Goal: Task Accomplishment & Management: Complete application form

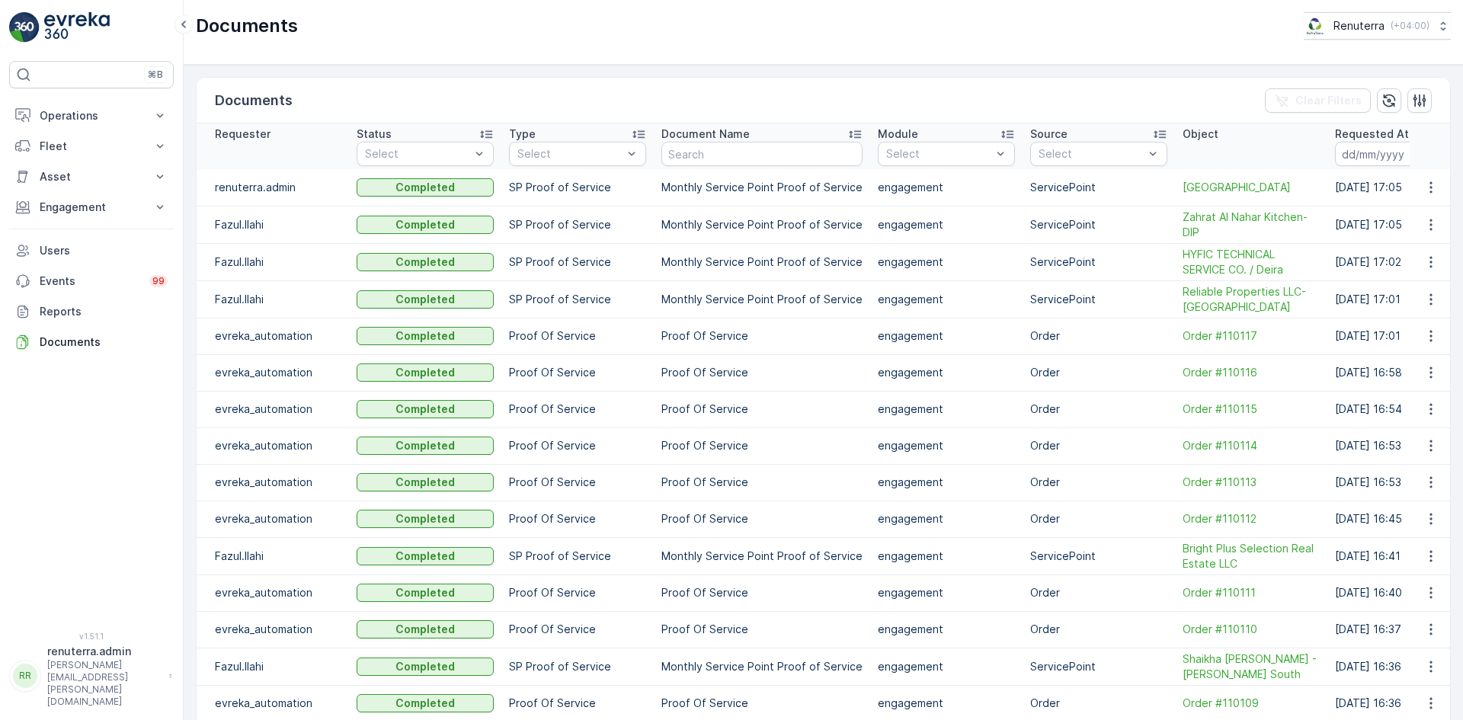
click at [116, 223] on div "Operations Insights Planning Routes & Tasks Cockpit Settings Fleet Live Trackin…" at bounding box center [91, 229] width 165 height 257
drag, startPoint x: 127, startPoint y: 211, endPoint x: 125, endPoint y: 219, distance: 8.0
click at [126, 212] on p "Engagement" at bounding box center [92, 207] width 104 height 15
click at [118, 298] on link "Service Points" at bounding box center [103, 297] width 141 height 21
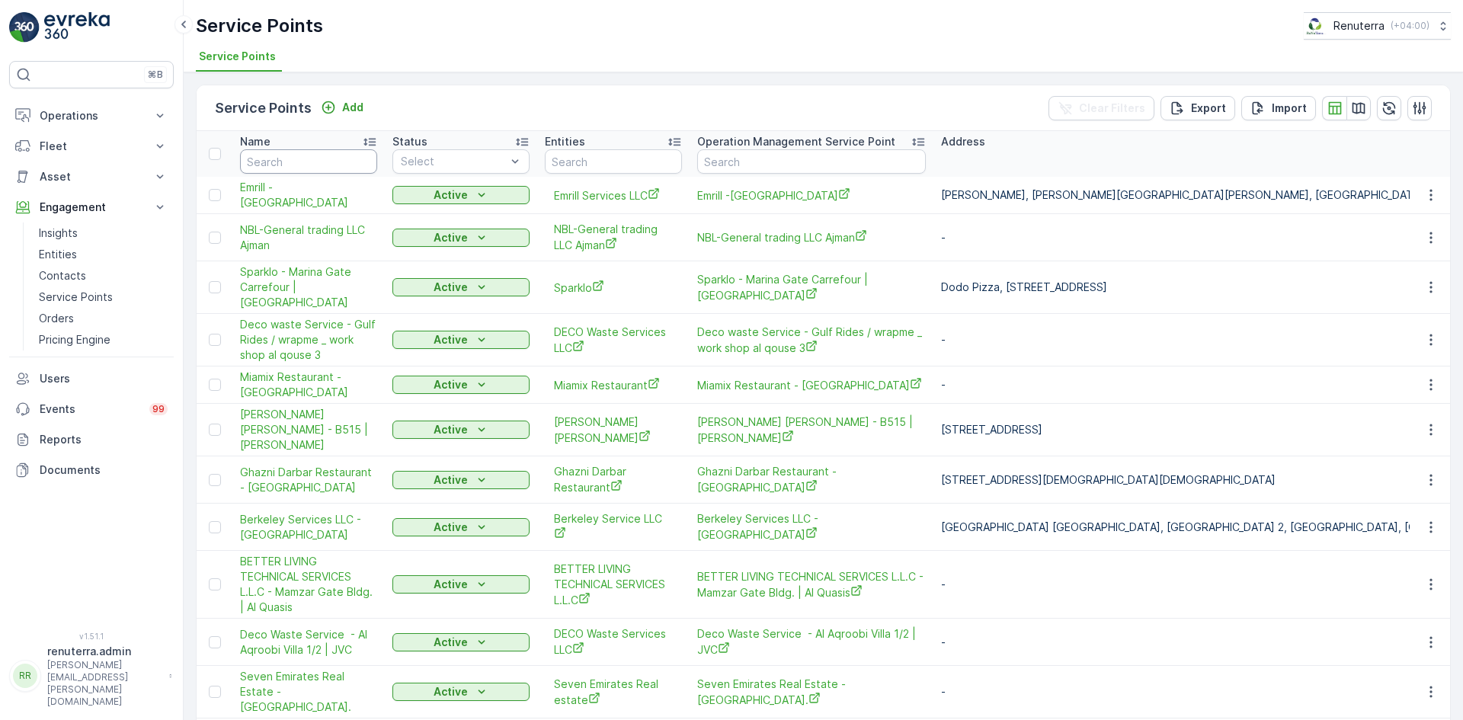
click at [280, 168] on input "text" at bounding box center [308, 161] width 137 height 24
type input "sbk"
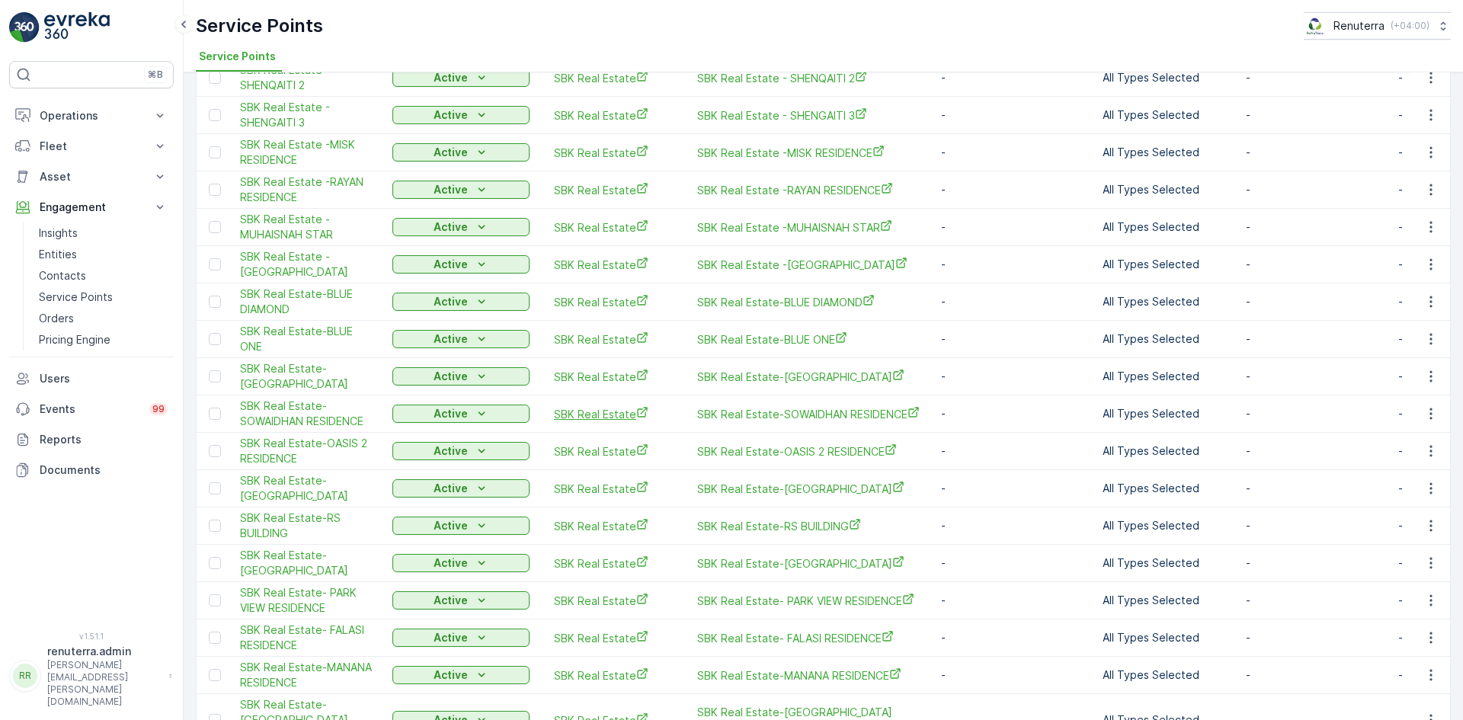
scroll to position [896, 0]
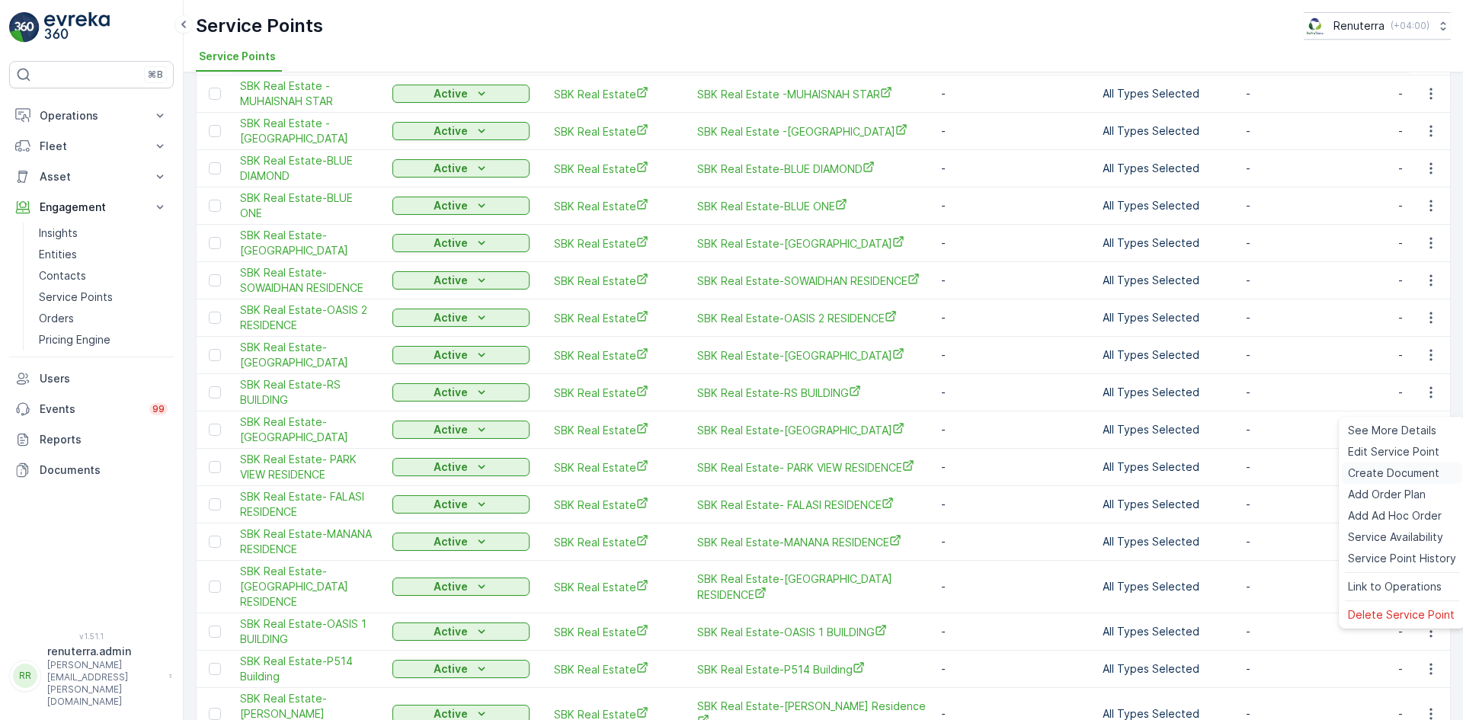
click at [1373, 473] on span "Create Document" at bounding box center [1393, 473] width 91 height 15
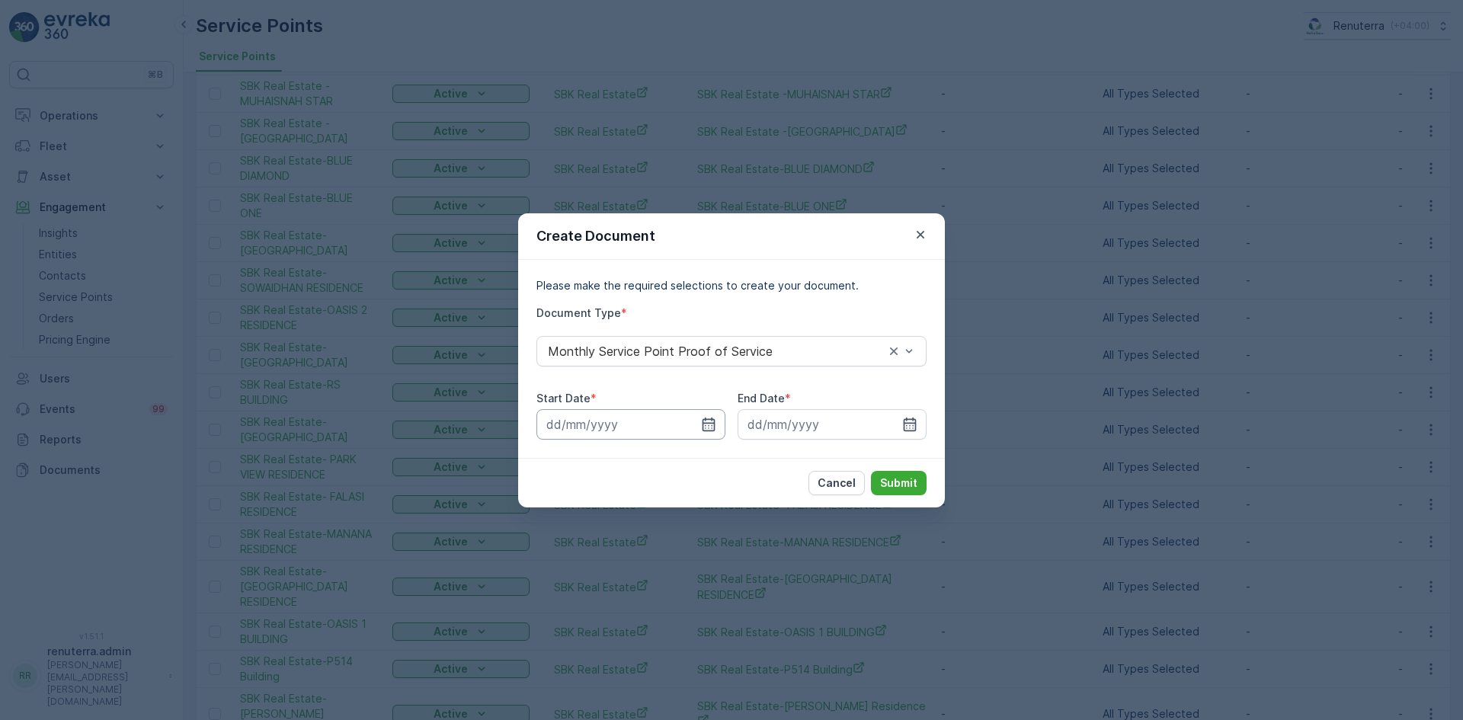
click at [700, 419] on input at bounding box center [631, 424] width 189 height 30
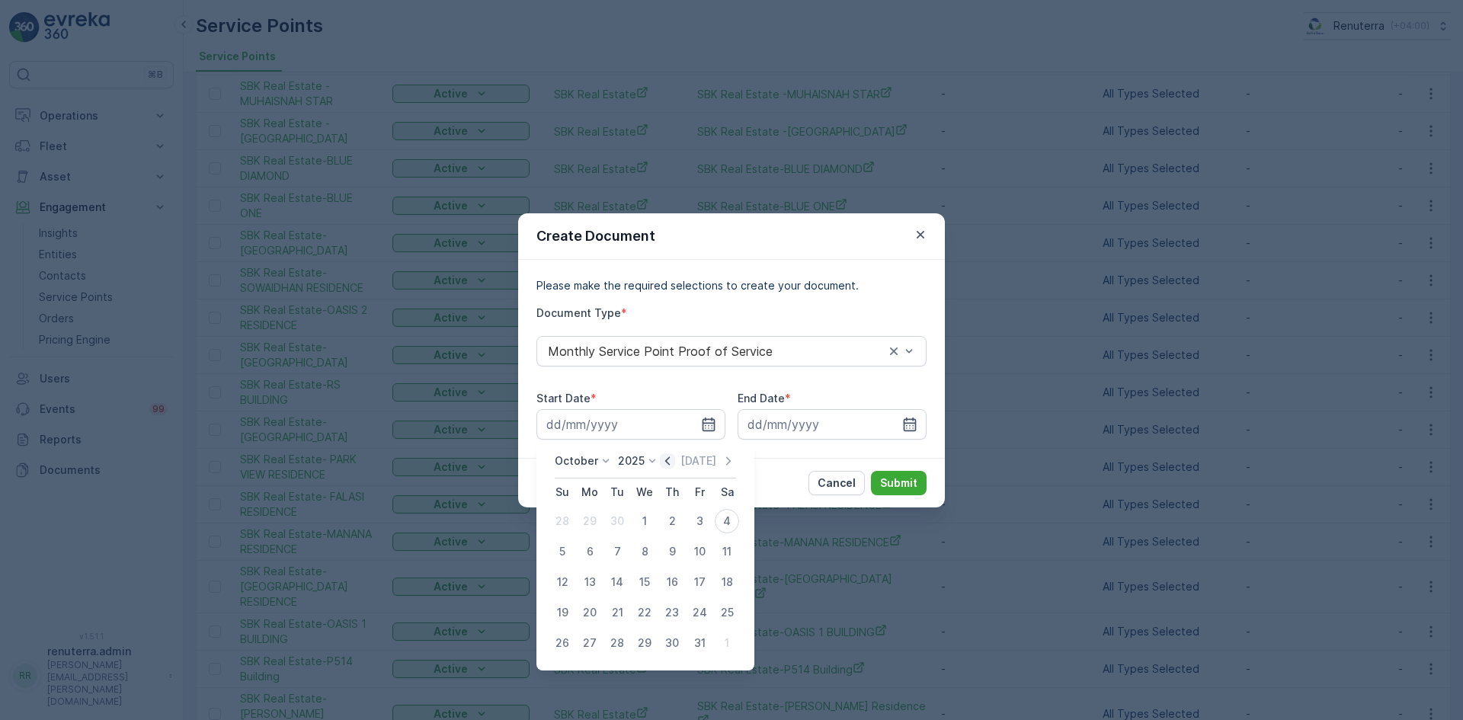
click at [663, 461] on icon "button" at bounding box center [667, 461] width 15 height 15
click at [590, 521] on div "1" at bounding box center [590, 521] width 24 height 24
type input "01.09.2025"
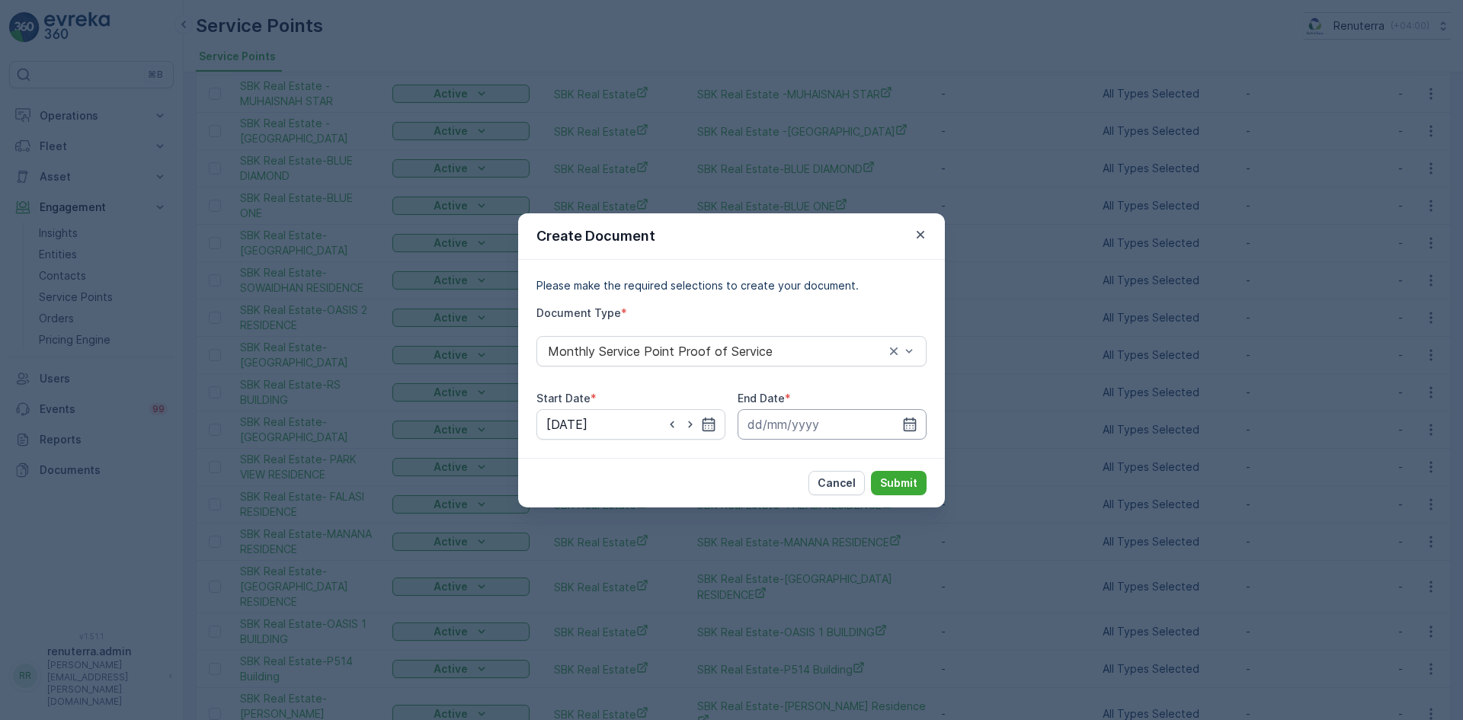
drag, startPoint x: 887, startPoint y: 429, endPoint x: 896, endPoint y: 427, distance: 8.7
click at [893, 428] on input at bounding box center [832, 424] width 189 height 30
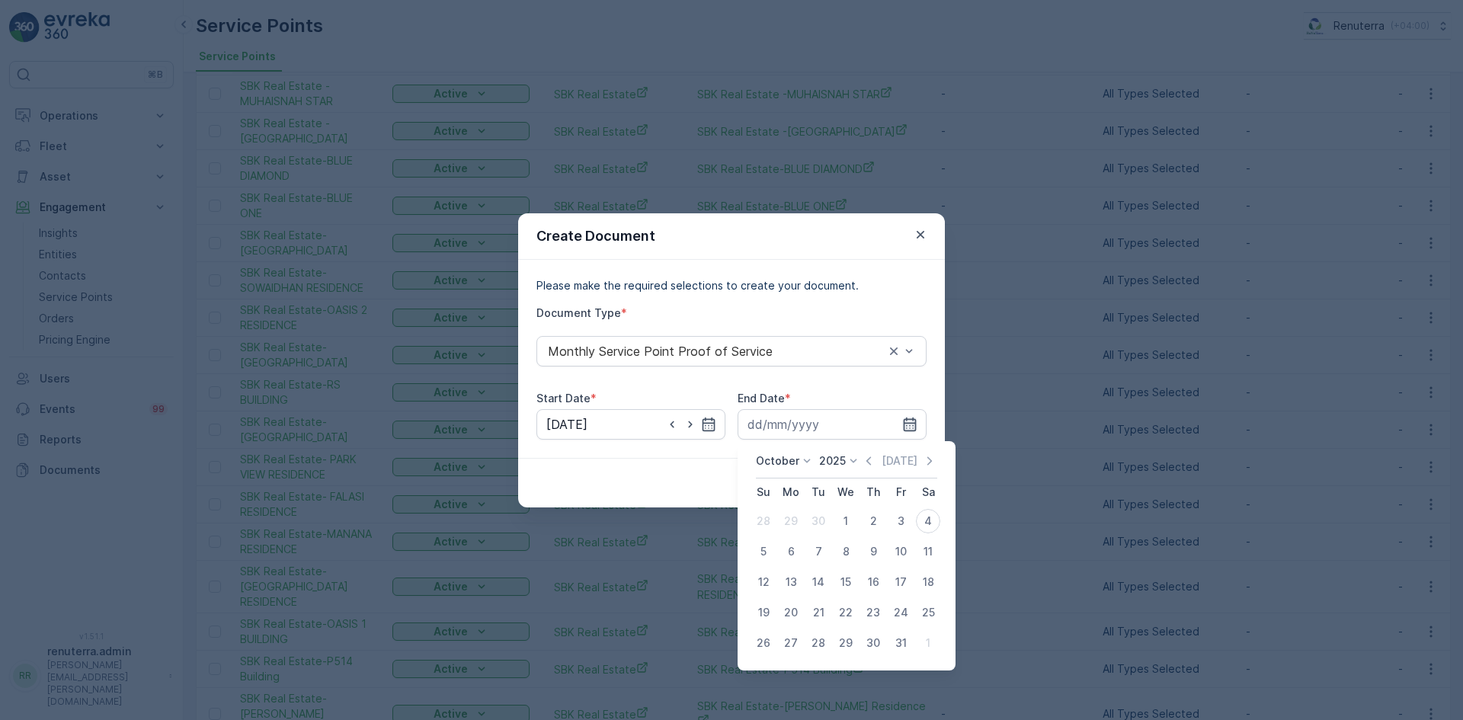
click at [902, 422] on icon "button" at bounding box center [909, 424] width 15 height 15
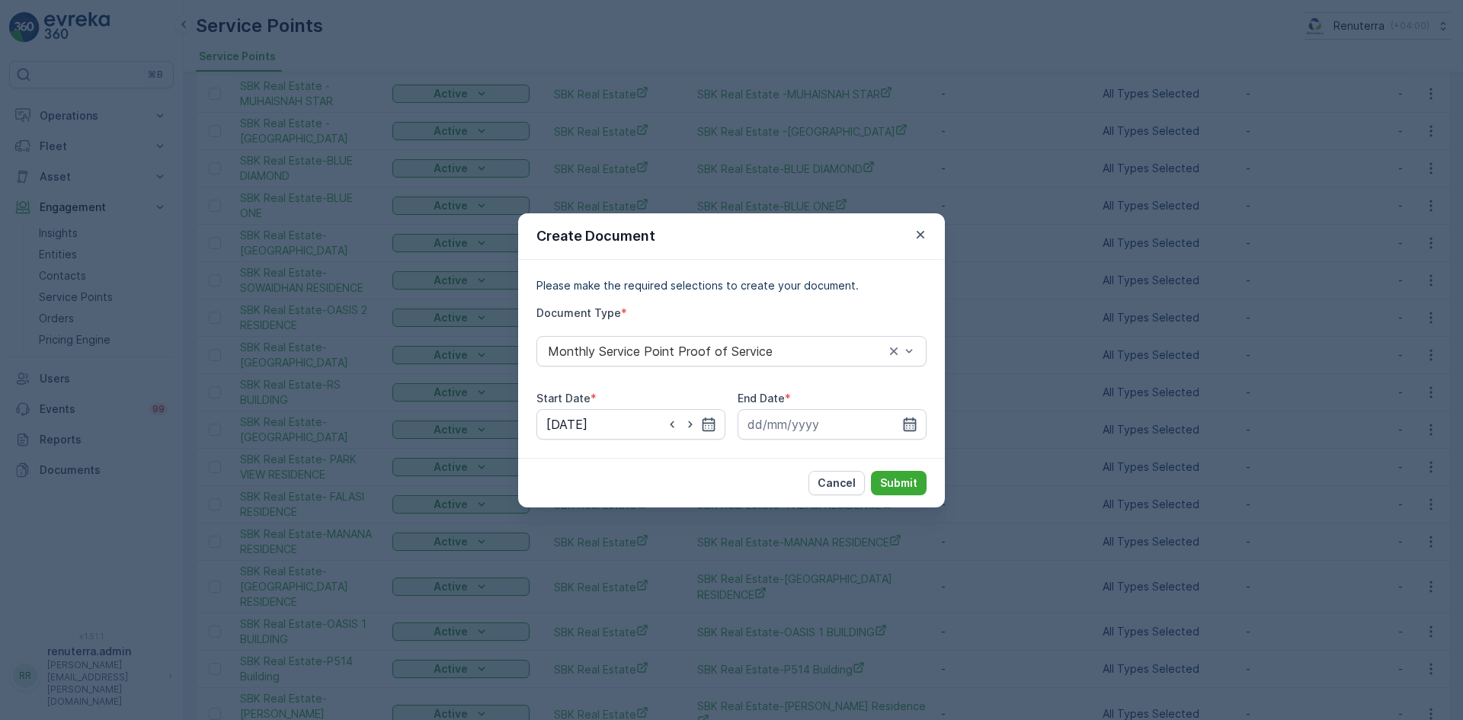
click at [903, 422] on icon "button" at bounding box center [909, 424] width 15 height 15
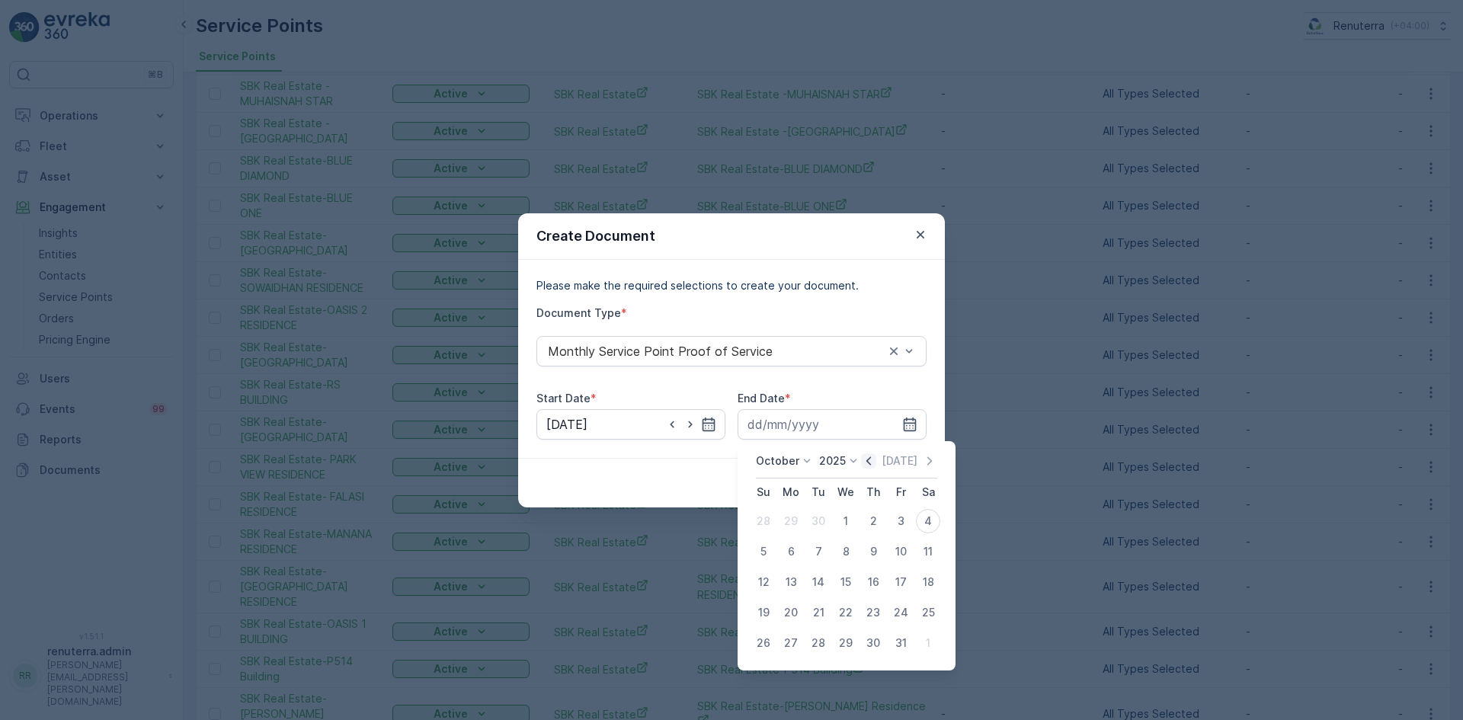
click at [867, 465] on icon "button" at bounding box center [868, 461] width 15 height 15
click at [814, 650] on div "30" at bounding box center [818, 643] width 24 height 24
type input "30.09.2025"
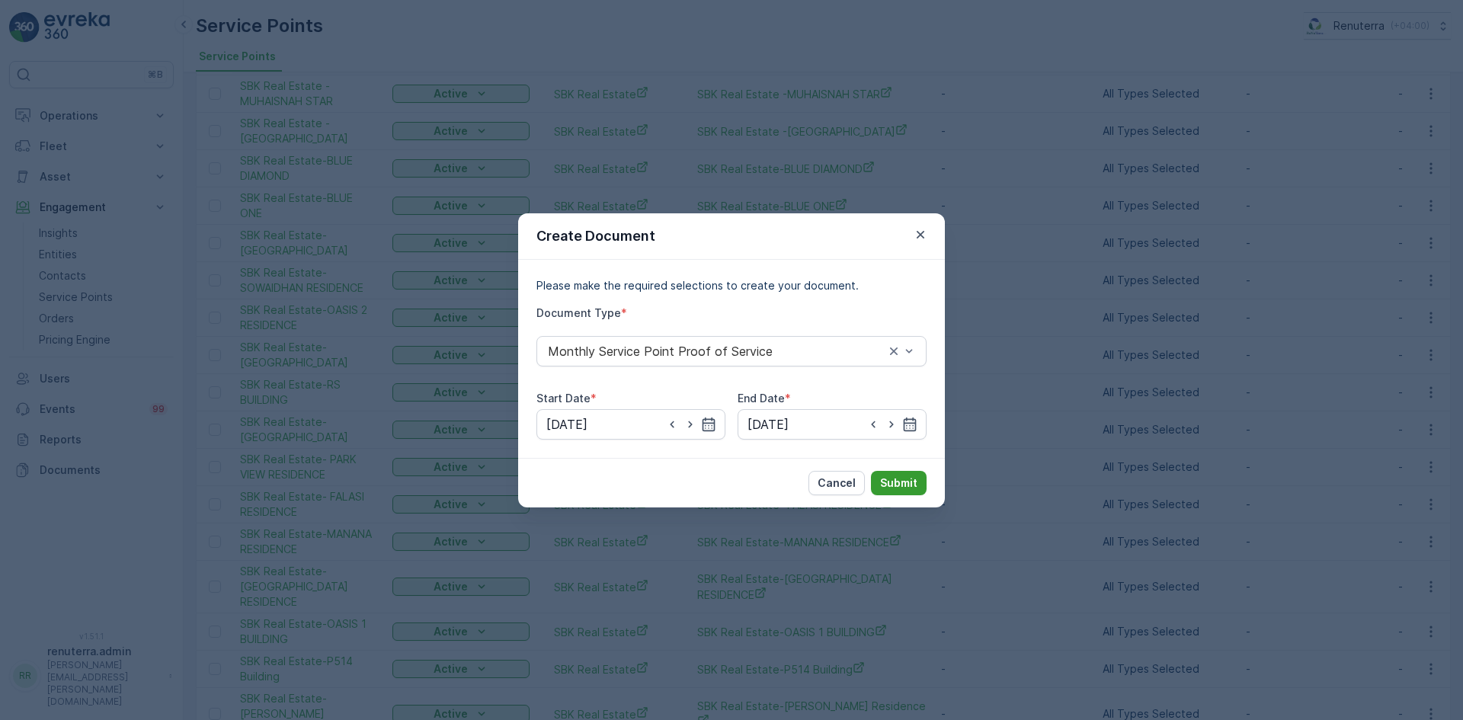
click at [903, 481] on p "Submit" at bounding box center [898, 483] width 37 height 15
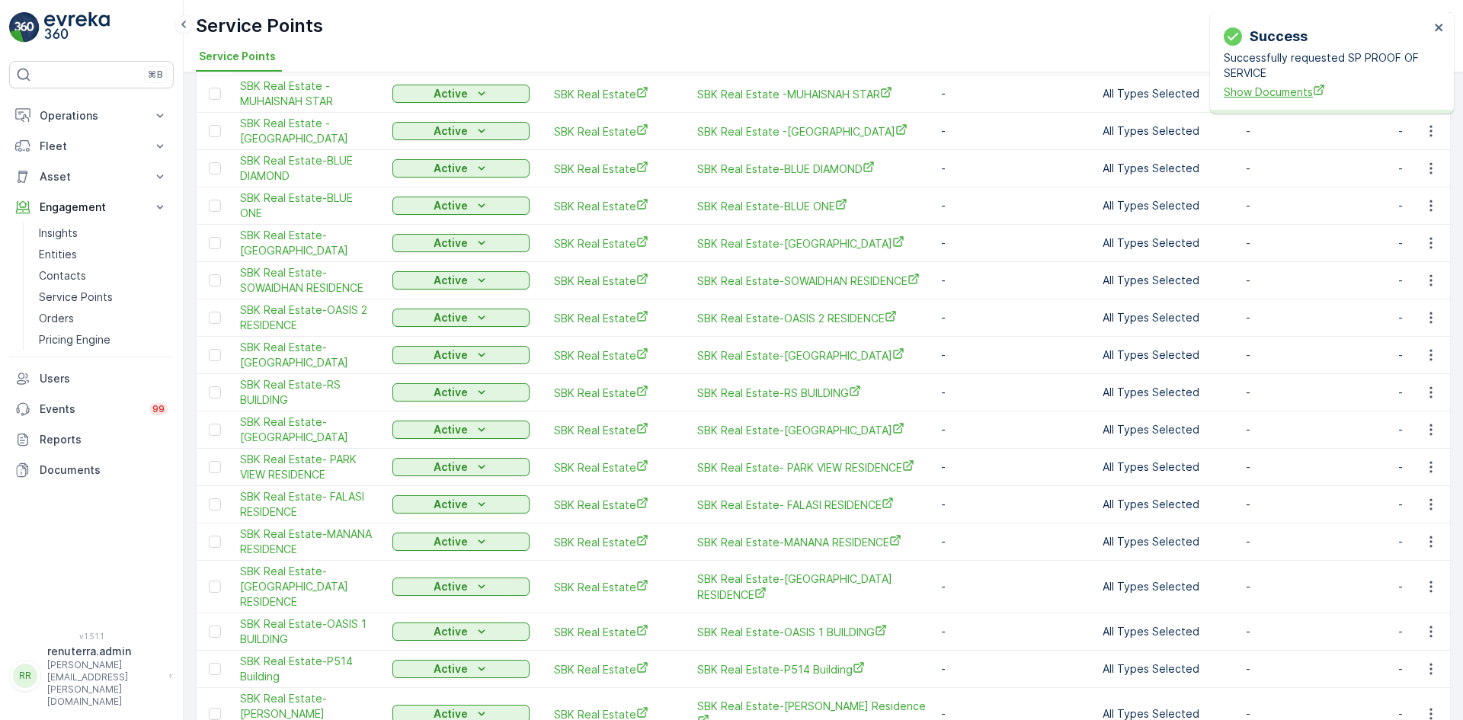
click at [1281, 98] on span "Show Documents" at bounding box center [1327, 92] width 206 height 16
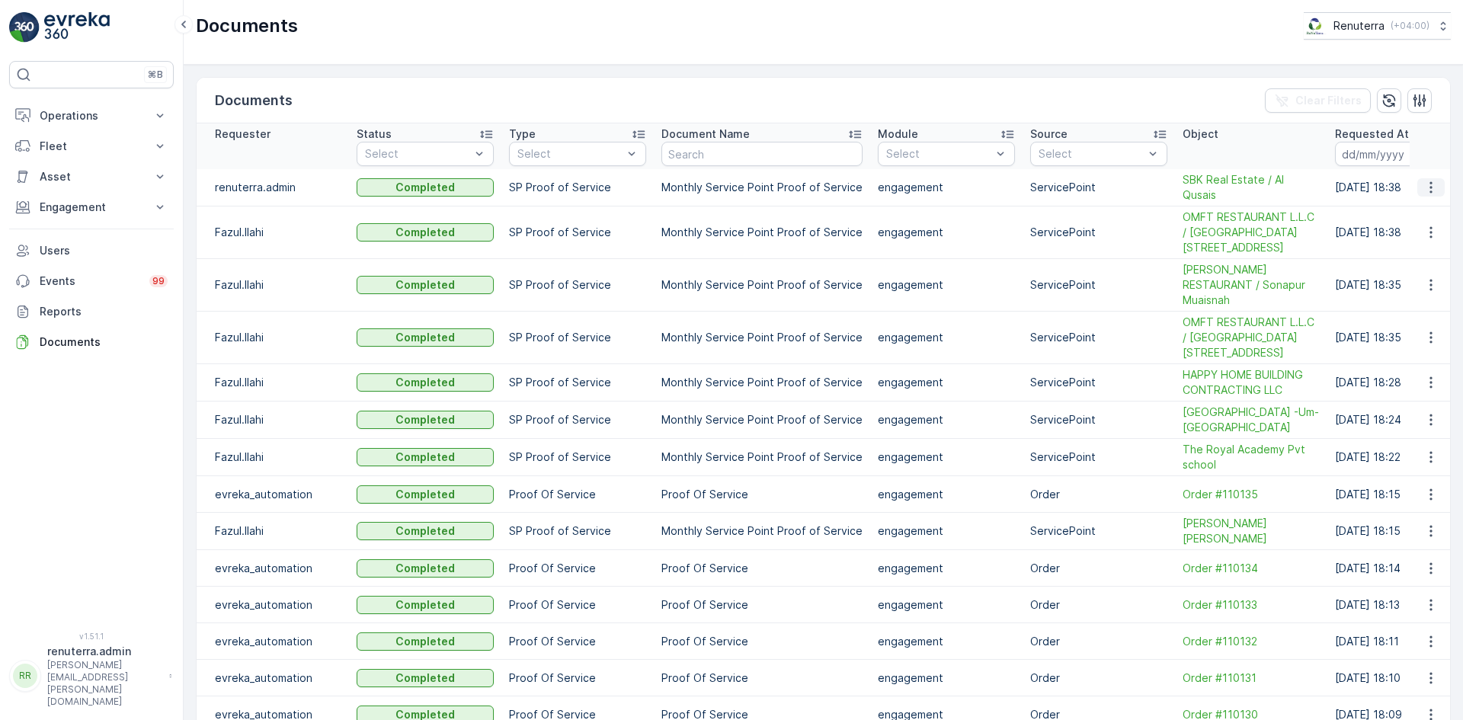
click at [1428, 191] on icon "button" at bounding box center [1431, 187] width 15 height 15
click at [1428, 210] on span "See Details" at bounding box center [1427, 210] width 59 height 15
